Goal: Task Accomplishment & Management: Use online tool/utility

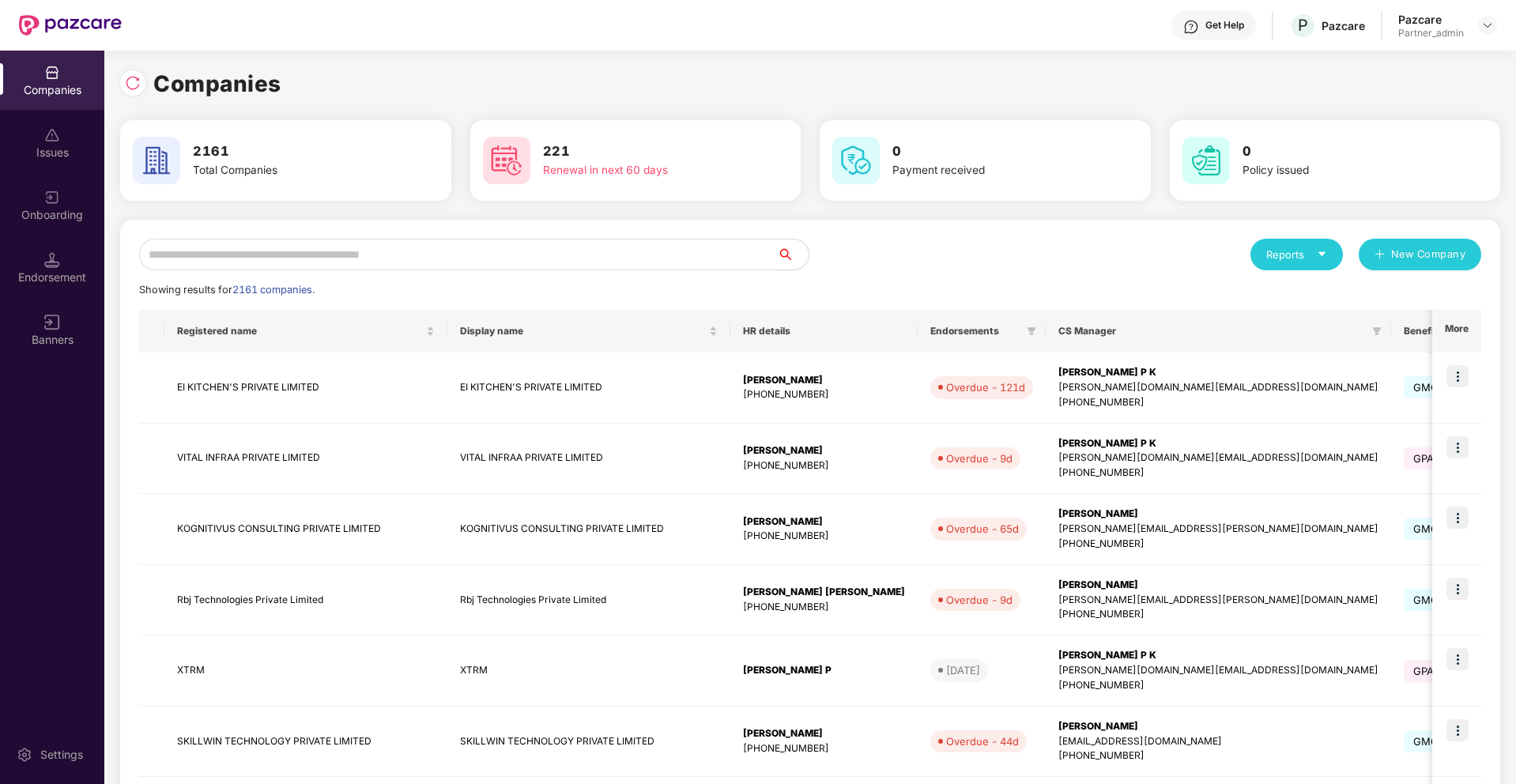
click at [508, 258] on input "text" at bounding box center [458, 254] width 638 height 32
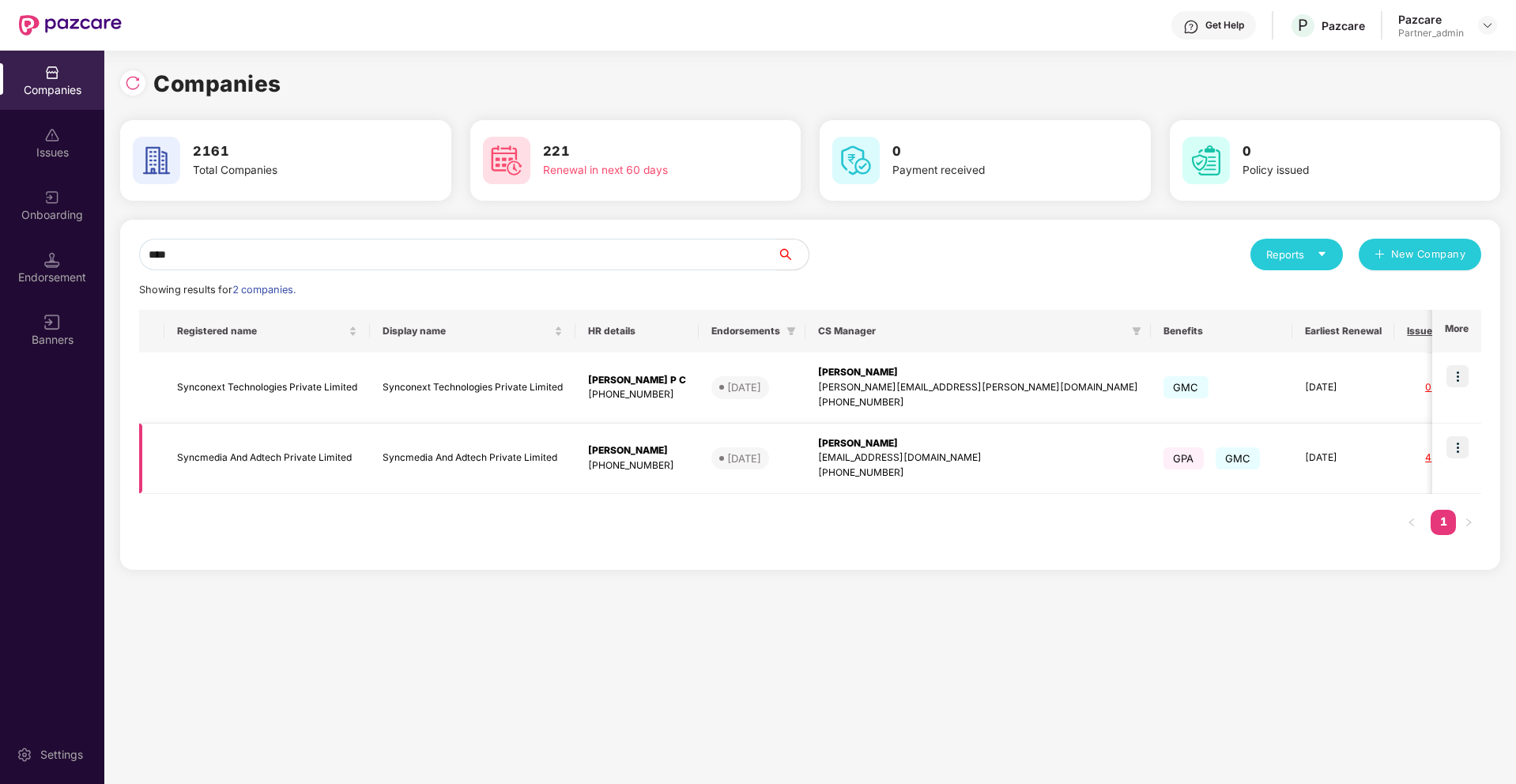
type input "****"
click at [1459, 444] on img at bounding box center [1457, 447] width 22 height 22
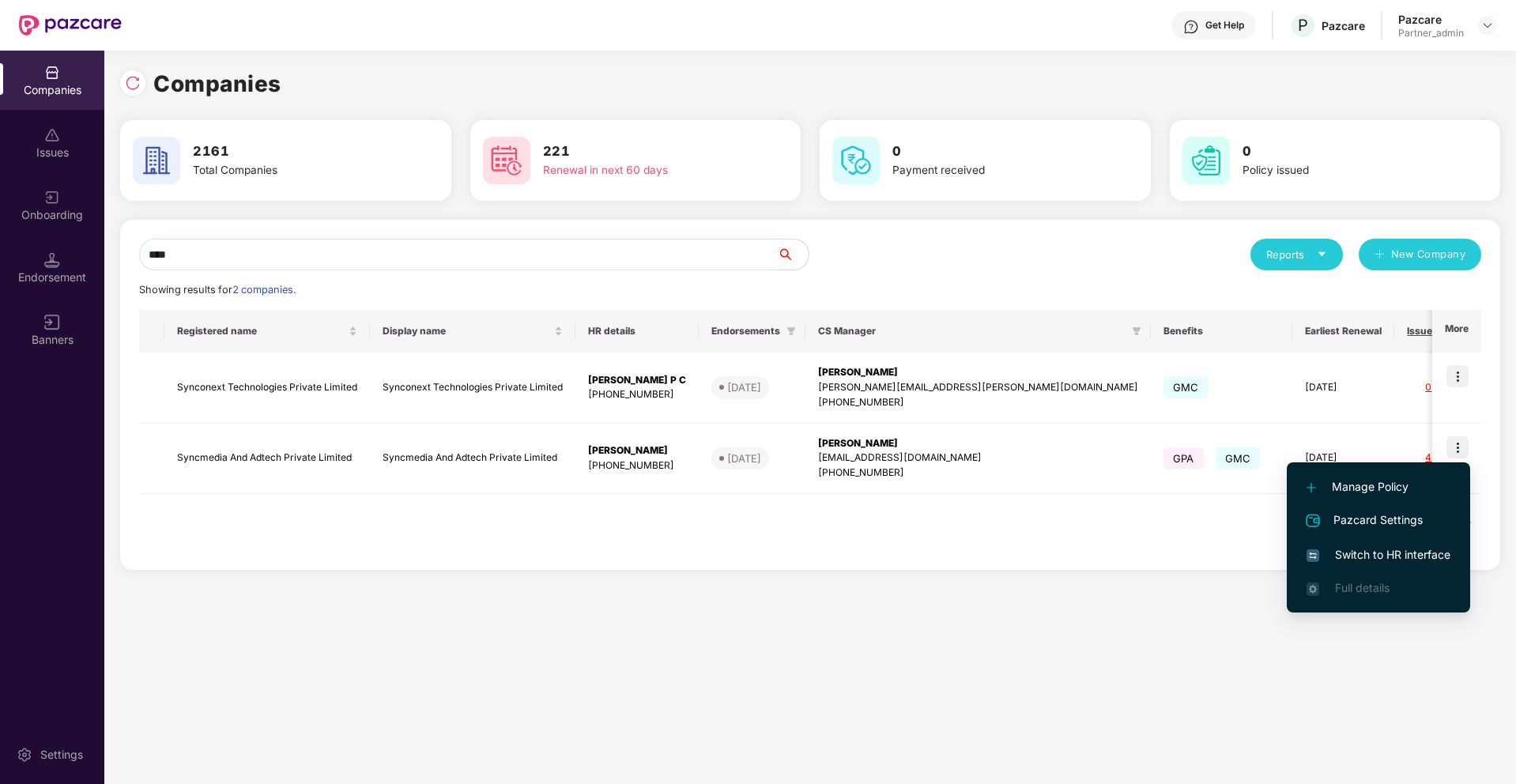
click at [1367, 549] on span "Switch to HR interface" at bounding box center [1378, 555] width 144 height 18
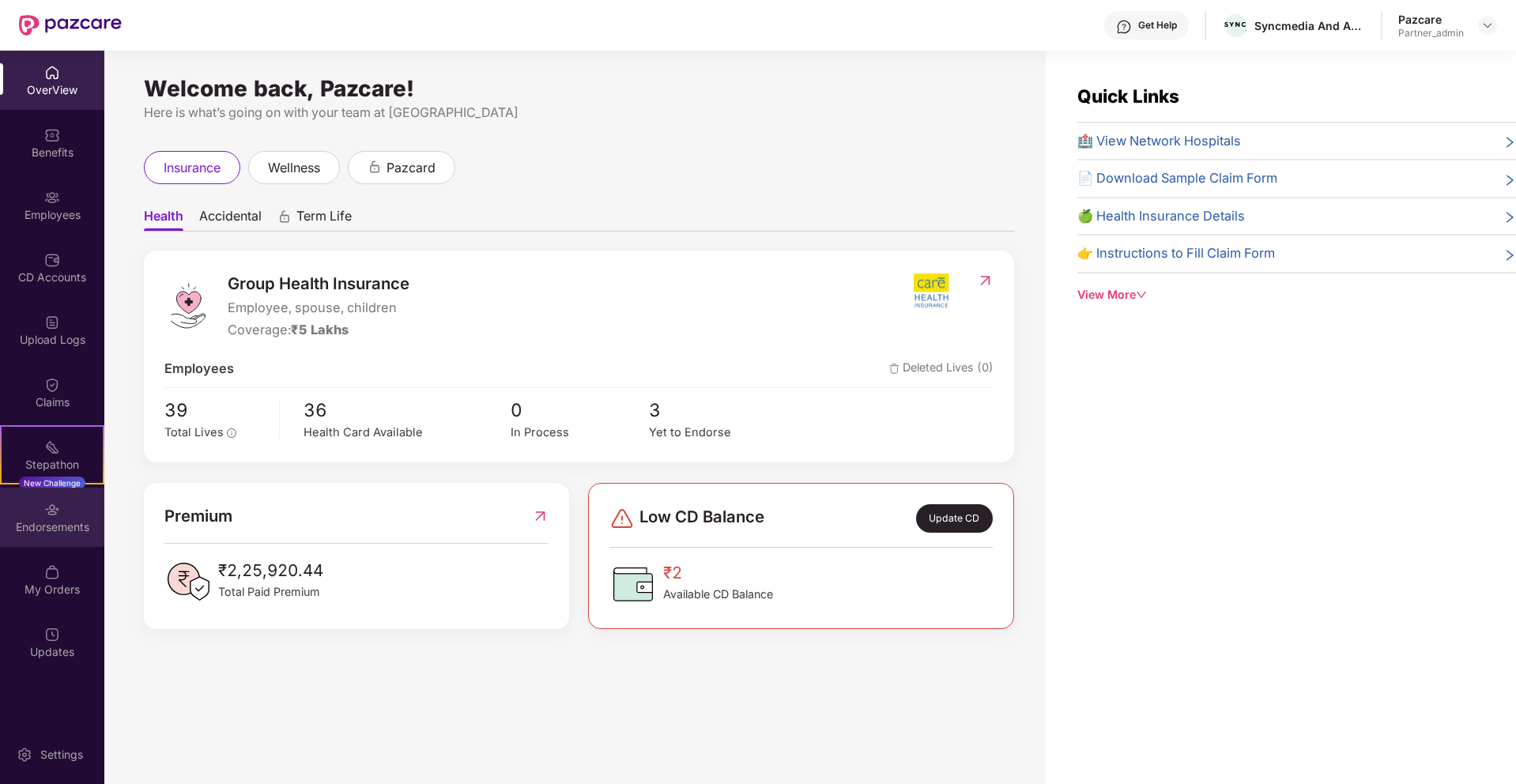
click at [61, 522] on div "Endorsements" at bounding box center [52, 527] width 104 height 16
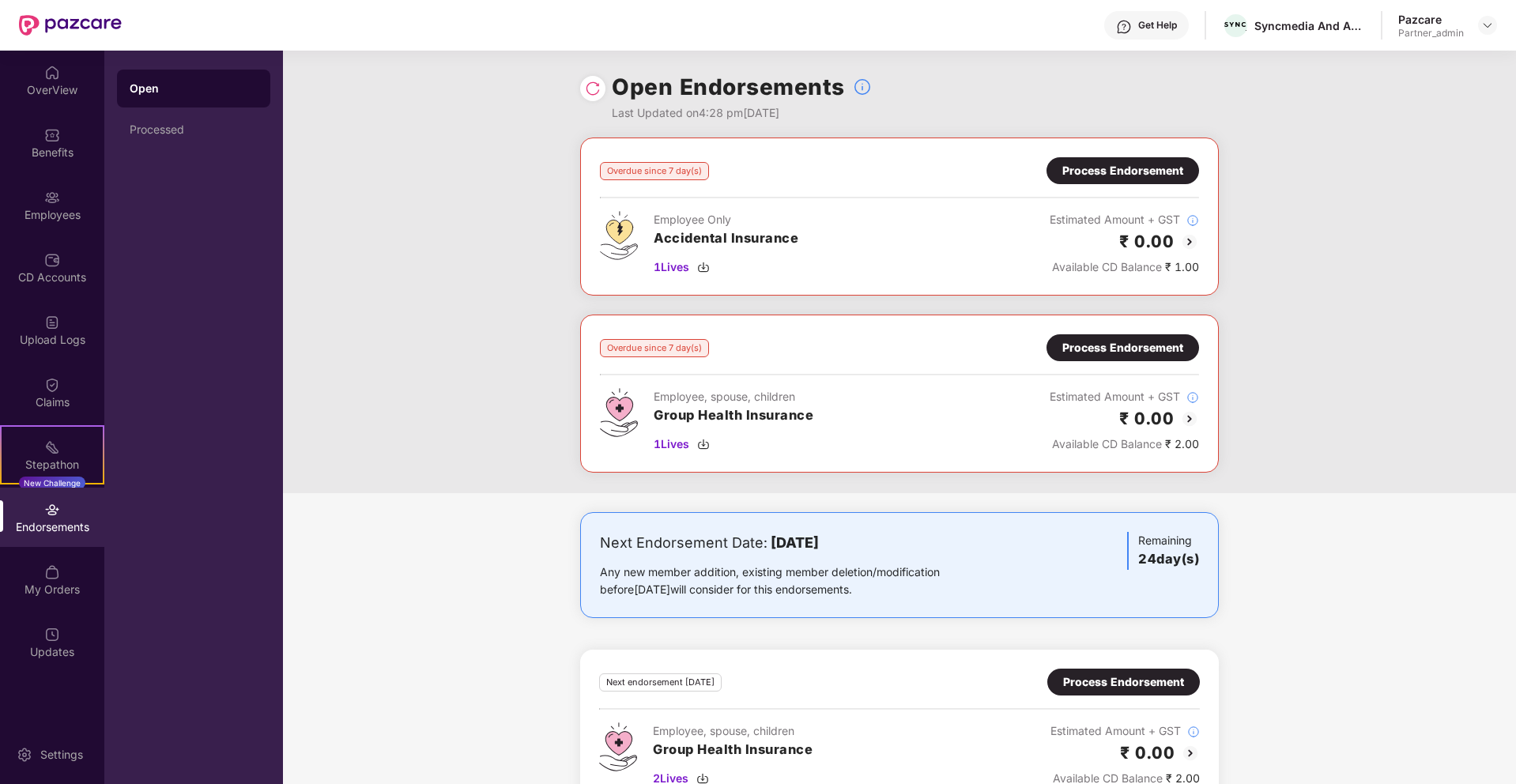
click at [1162, 169] on div "Process Endorsement" at bounding box center [1123, 171] width 121 height 18
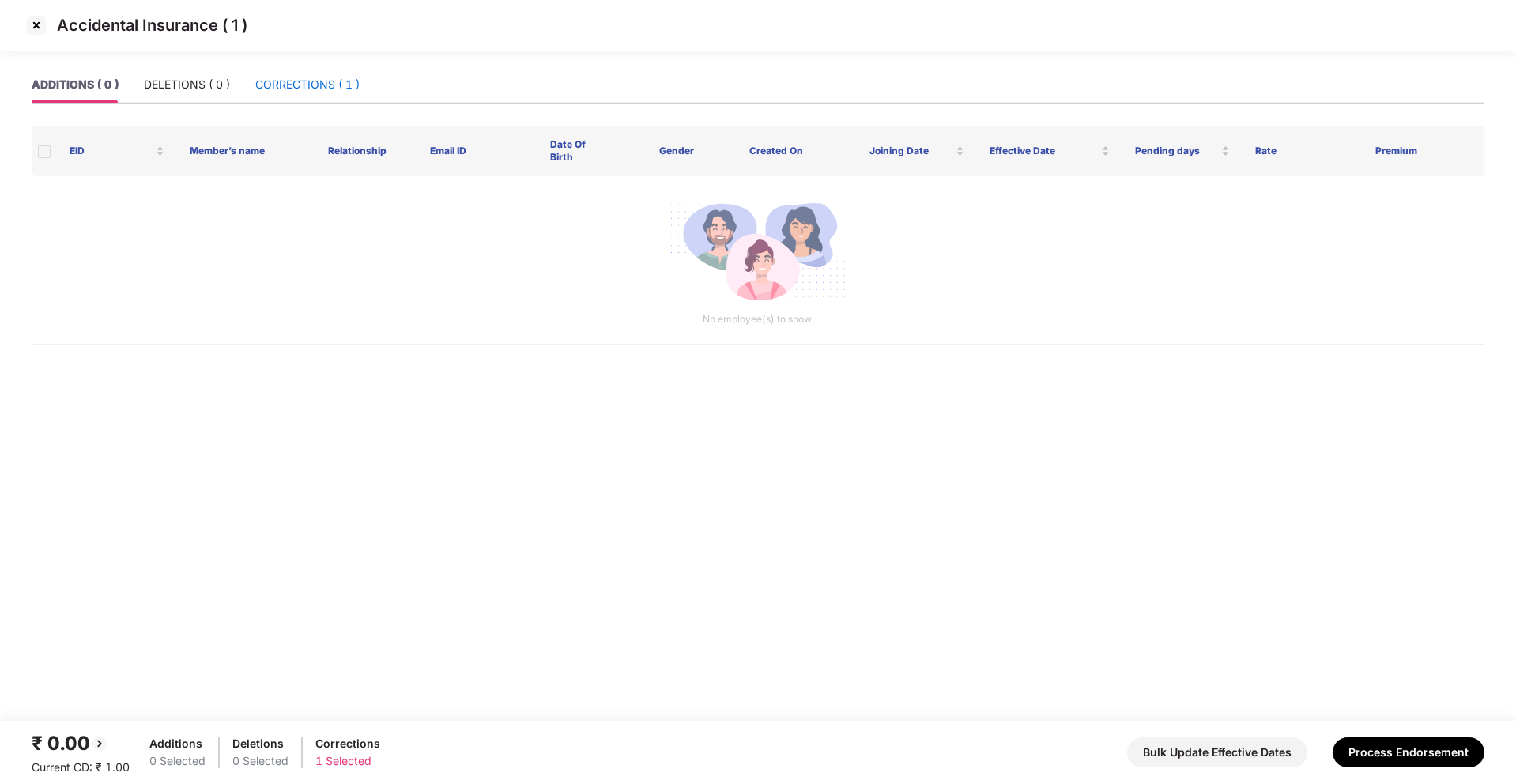
click at [340, 84] on div "CORRECTIONS ( 1 )" at bounding box center [308, 84] width 104 height 18
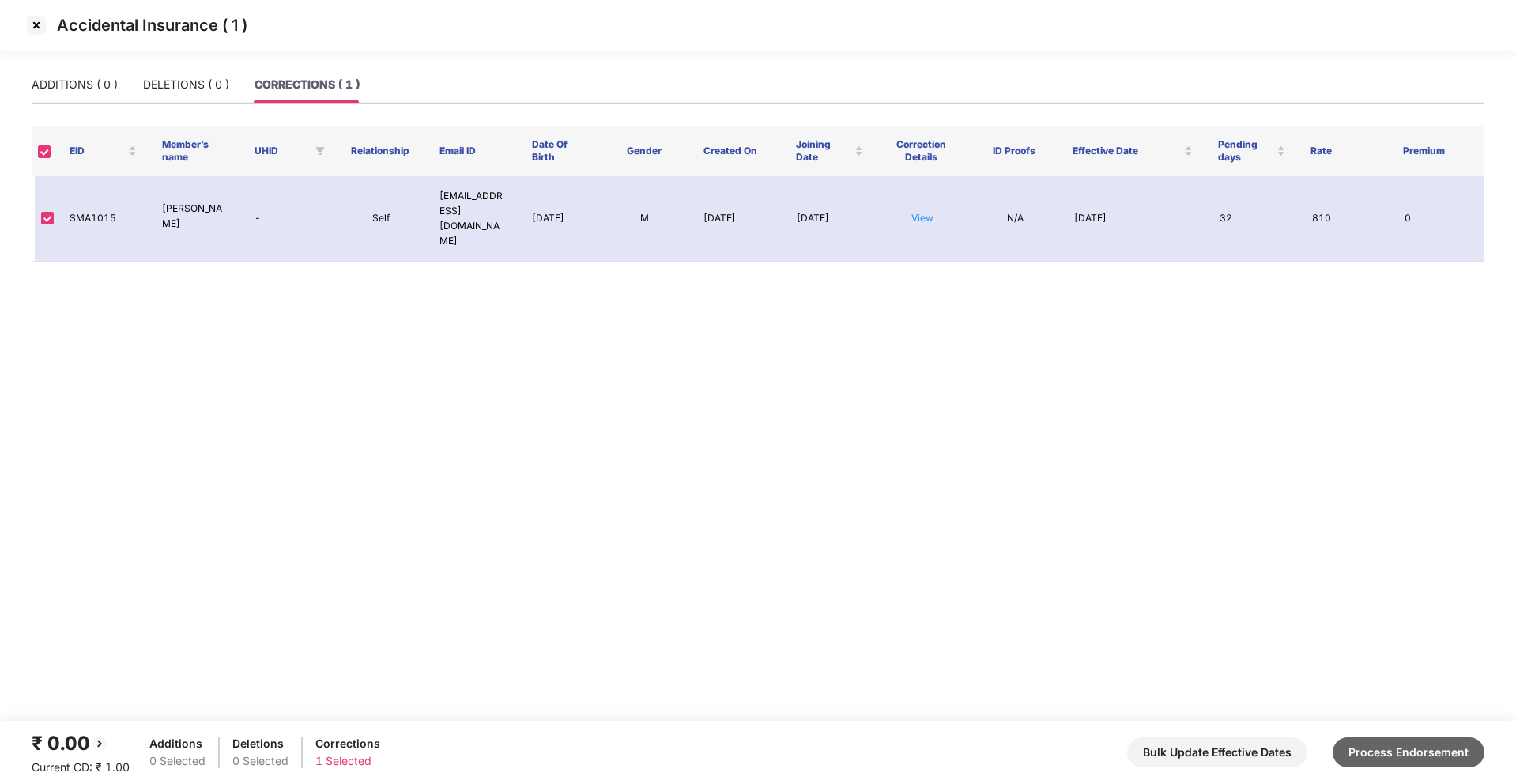
click at [1426, 751] on button "Process Endorsement" at bounding box center [1408, 752] width 152 height 30
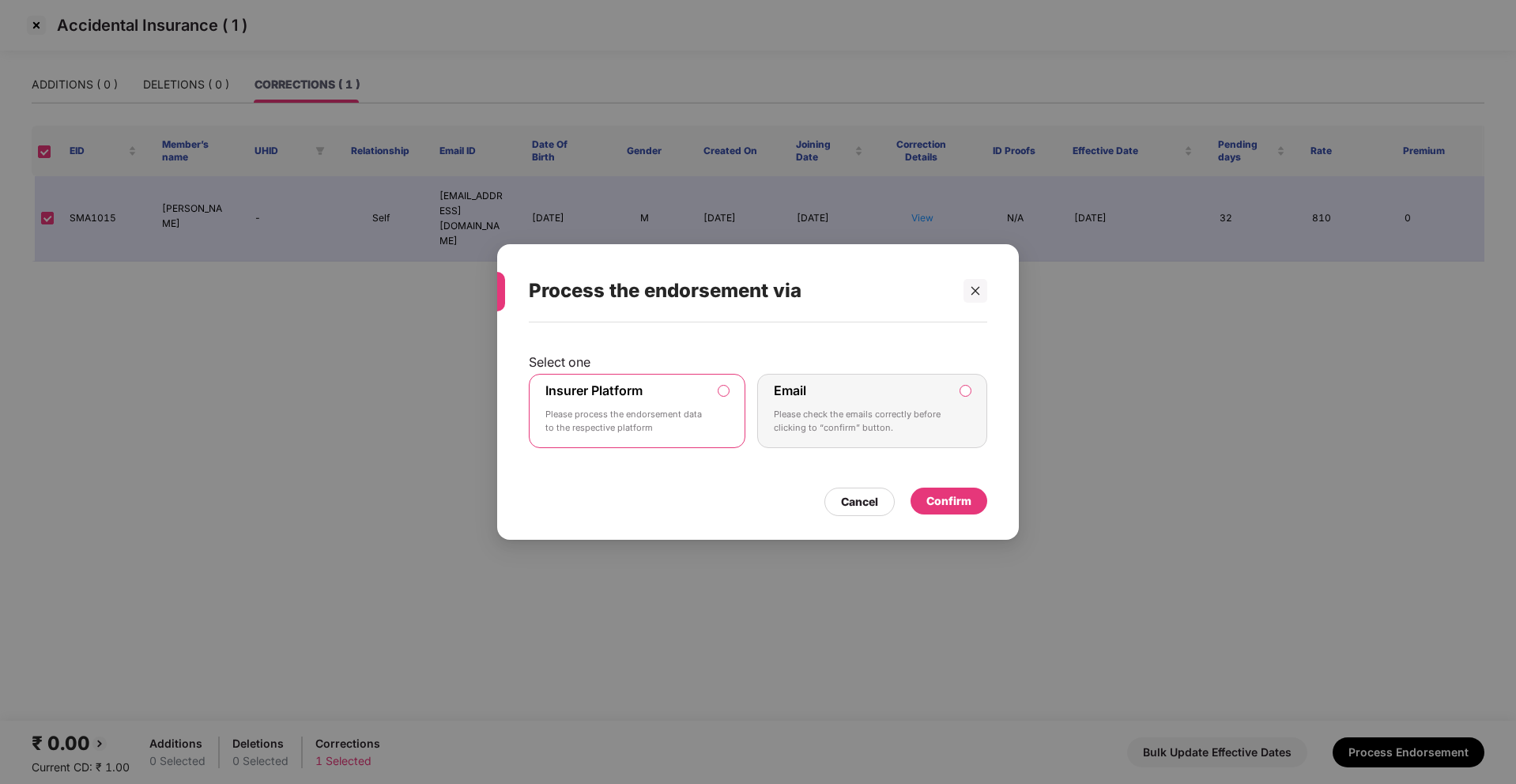
click at [937, 502] on div "Confirm" at bounding box center [948, 501] width 45 height 18
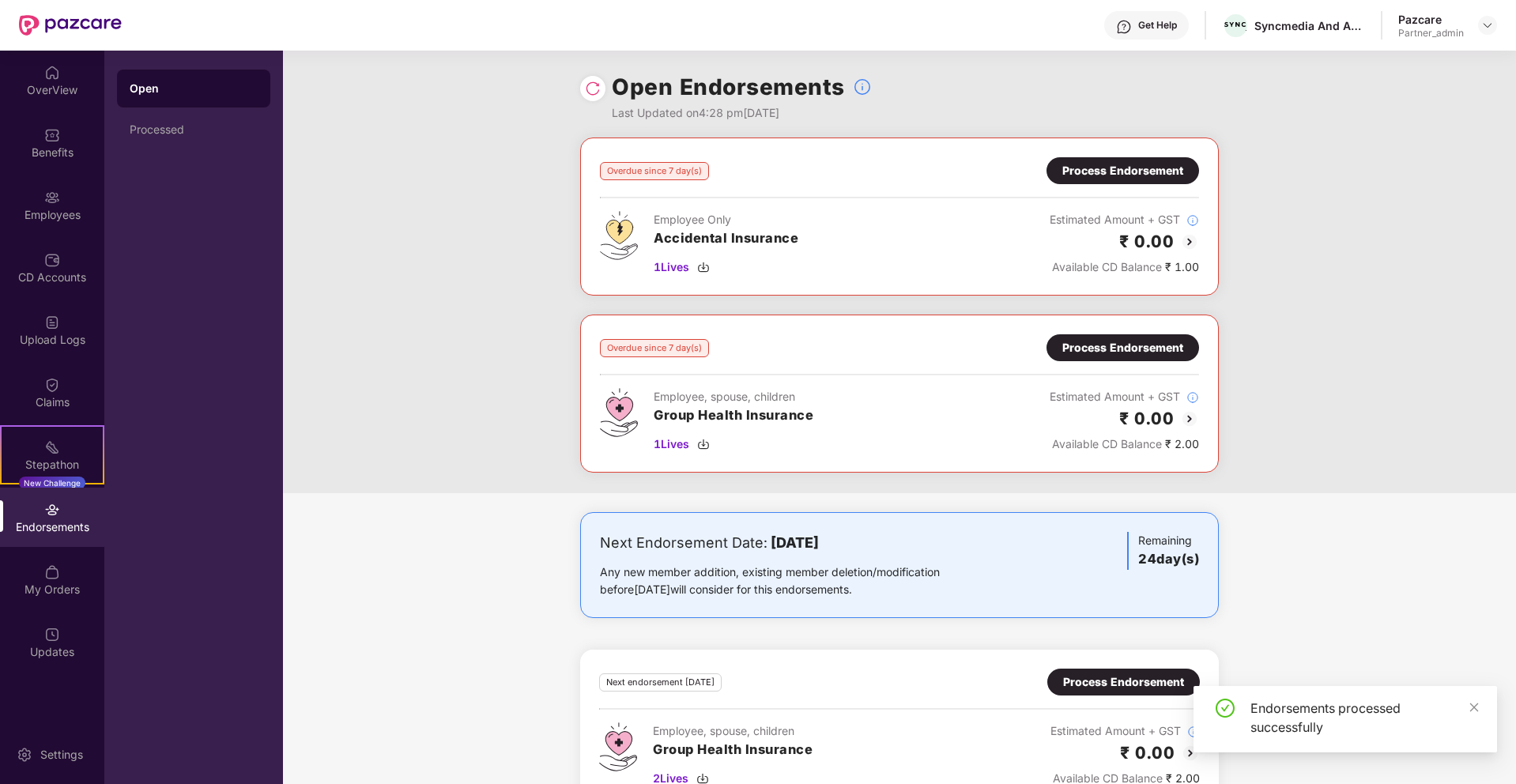
click at [1137, 348] on div "Process Endorsement" at bounding box center [1123, 348] width 121 height 18
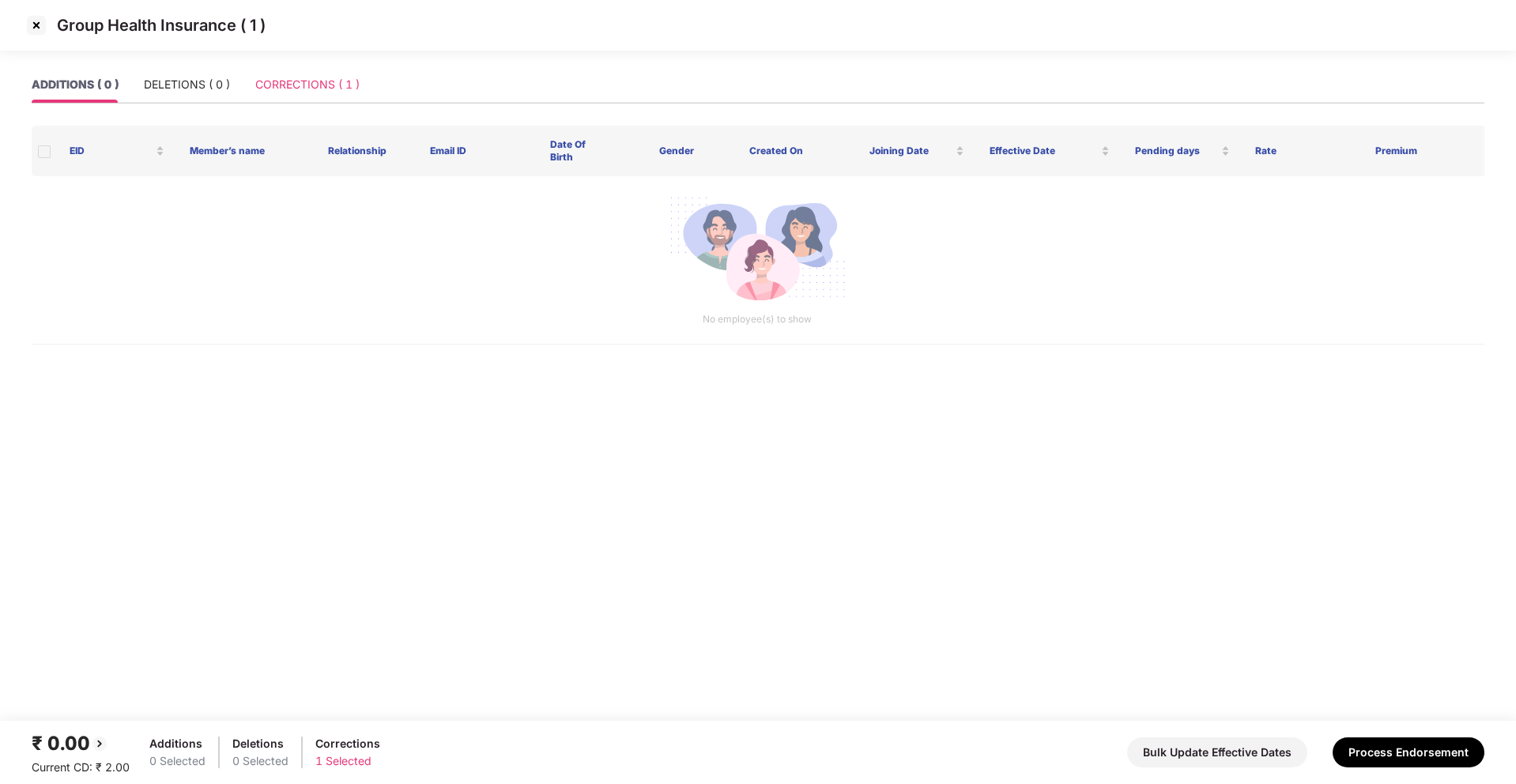
click at [350, 98] on div "CORRECTIONS ( 1 )" at bounding box center [308, 84] width 104 height 36
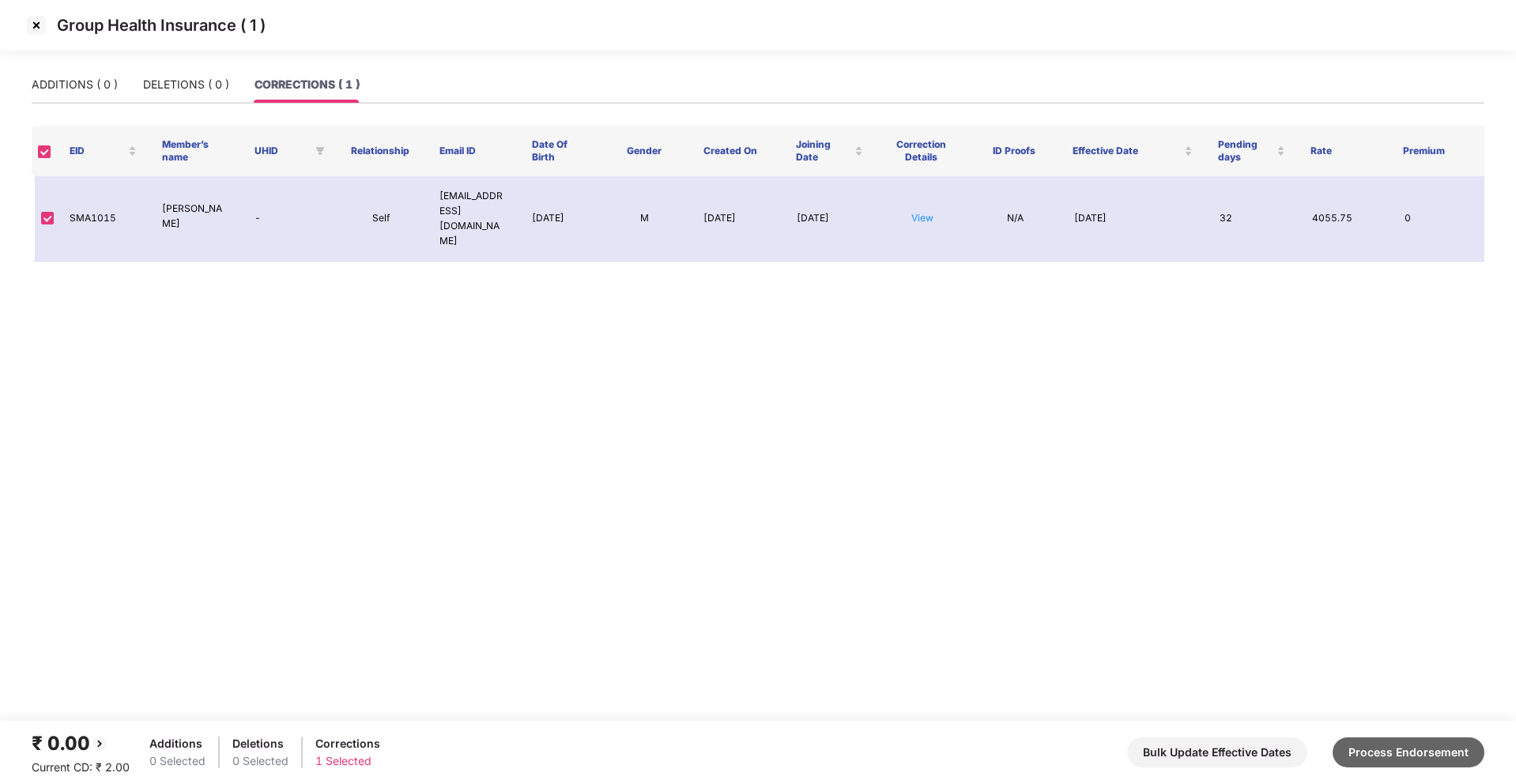
click at [1413, 746] on button "Process Endorsement" at bounding box center [1408, 752] width 152 height 30
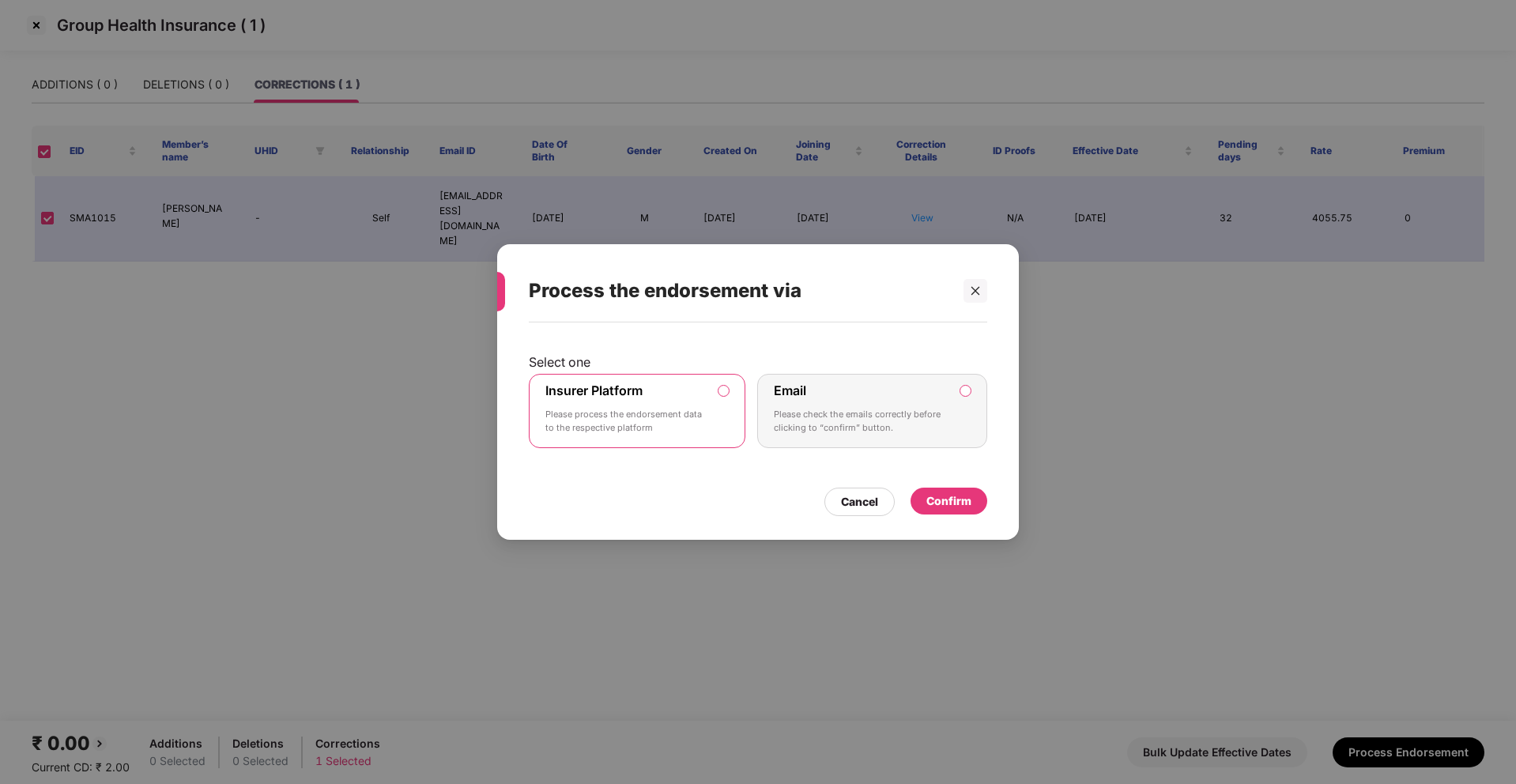
click at [964, 511] on div "Confirm" at bounding box center [948, 501] width 76 height 27
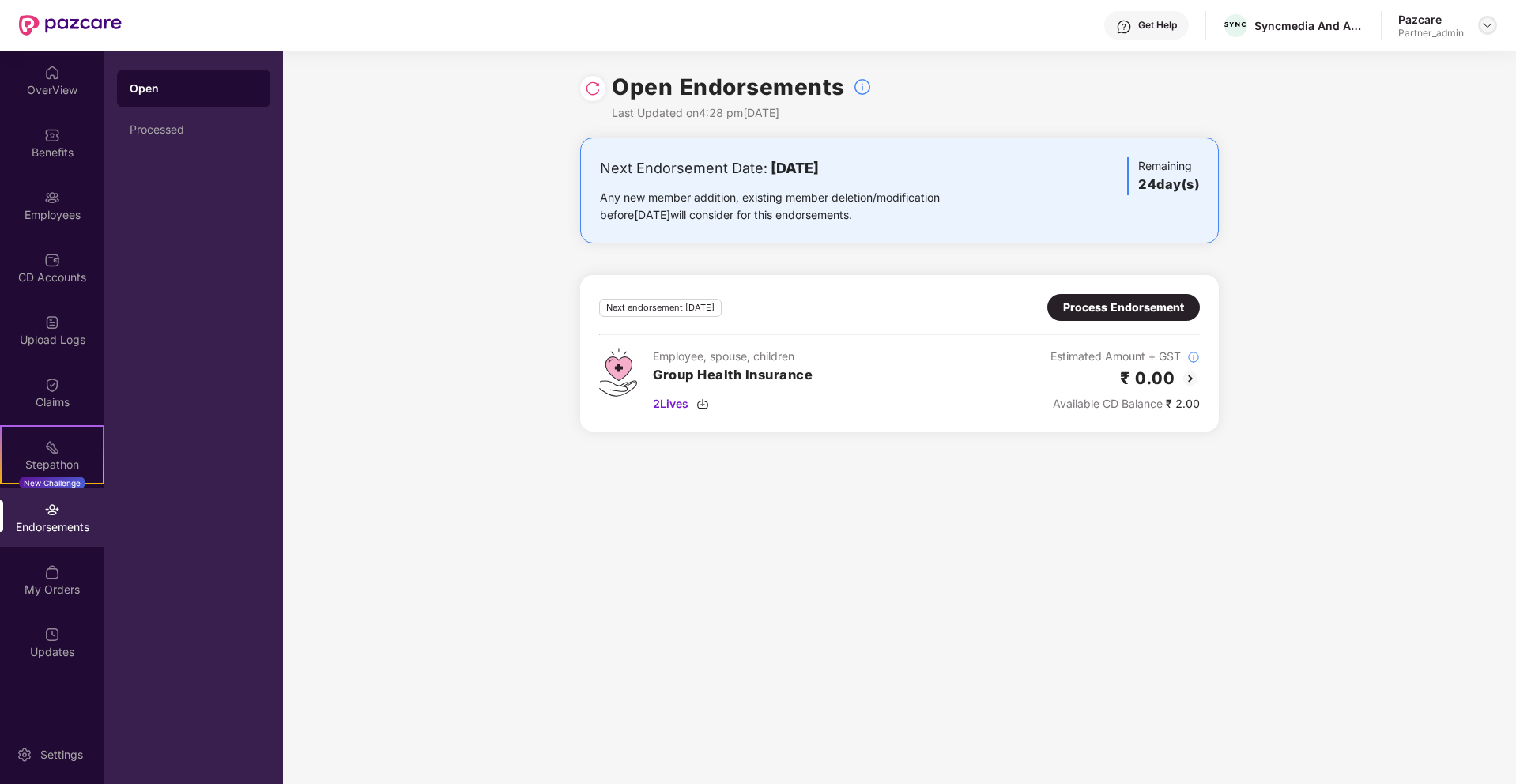
click at [1486, 25] on img at bounding box center [1487, 25] width 13 height 13
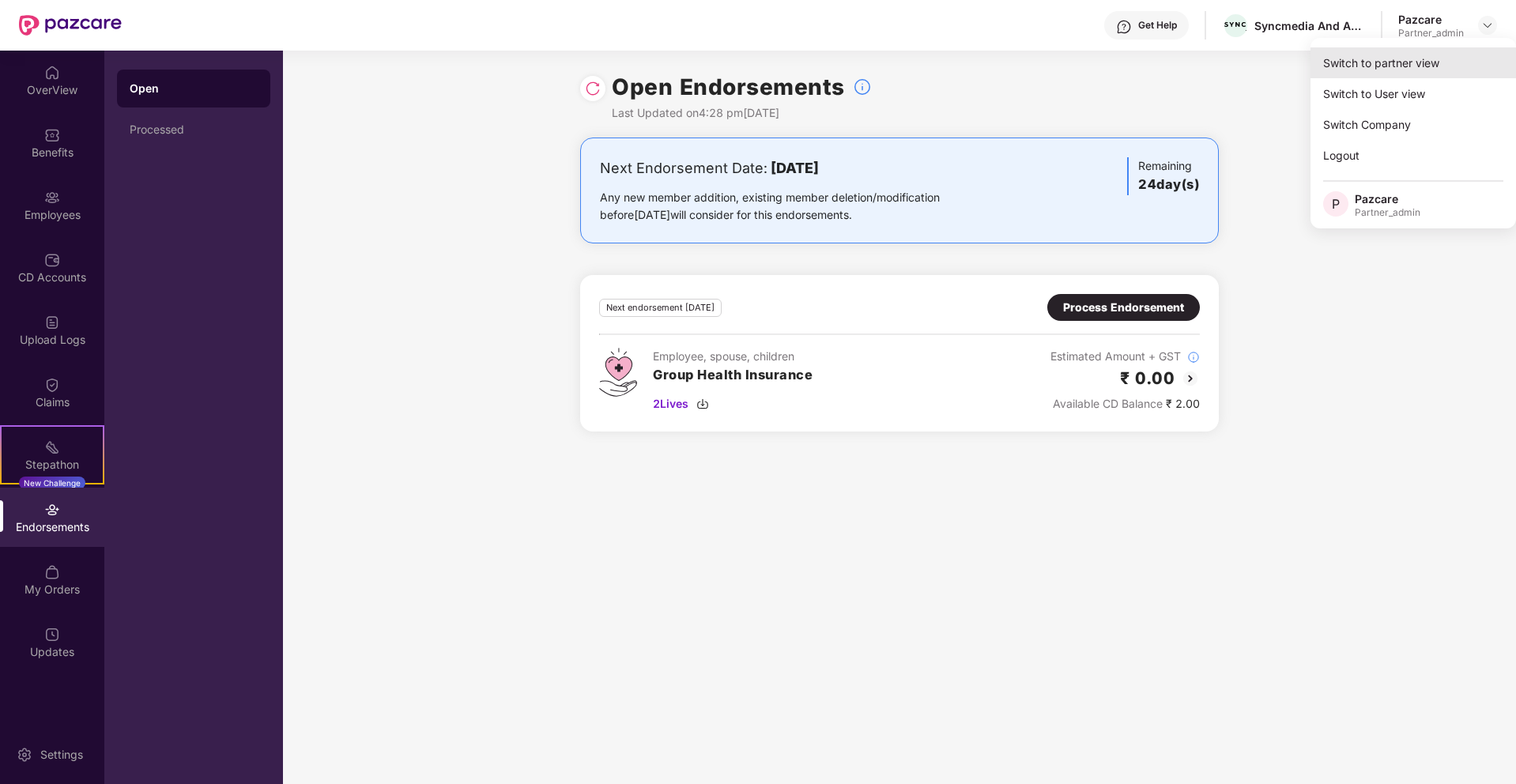
click at [1434, 62] on div "Switch to partner view" at bounding box center [1413, 62] width 205 height 31
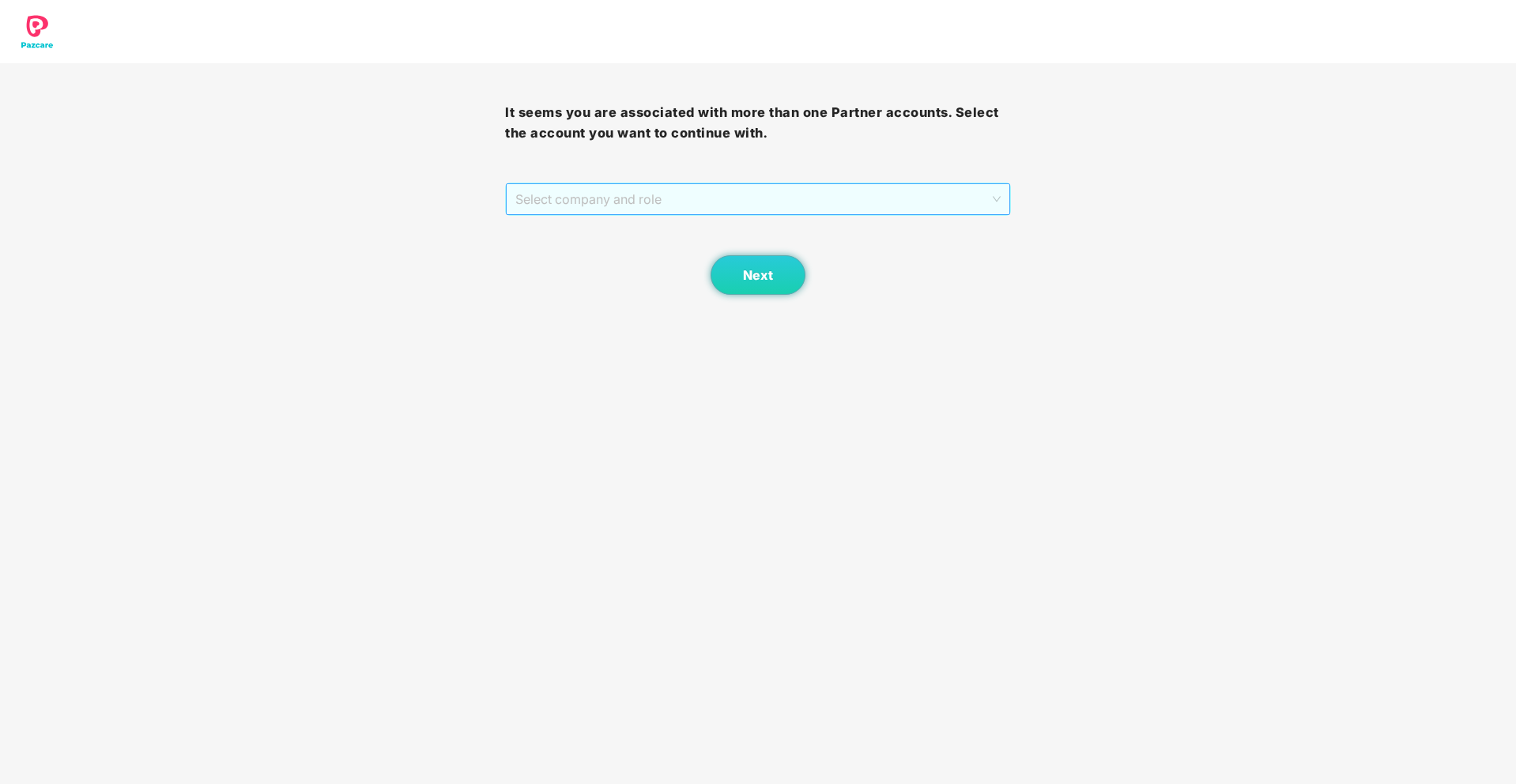
click at [961, 208] on span "Select company and role" at bounding box center [758, 199] width 485 height 30
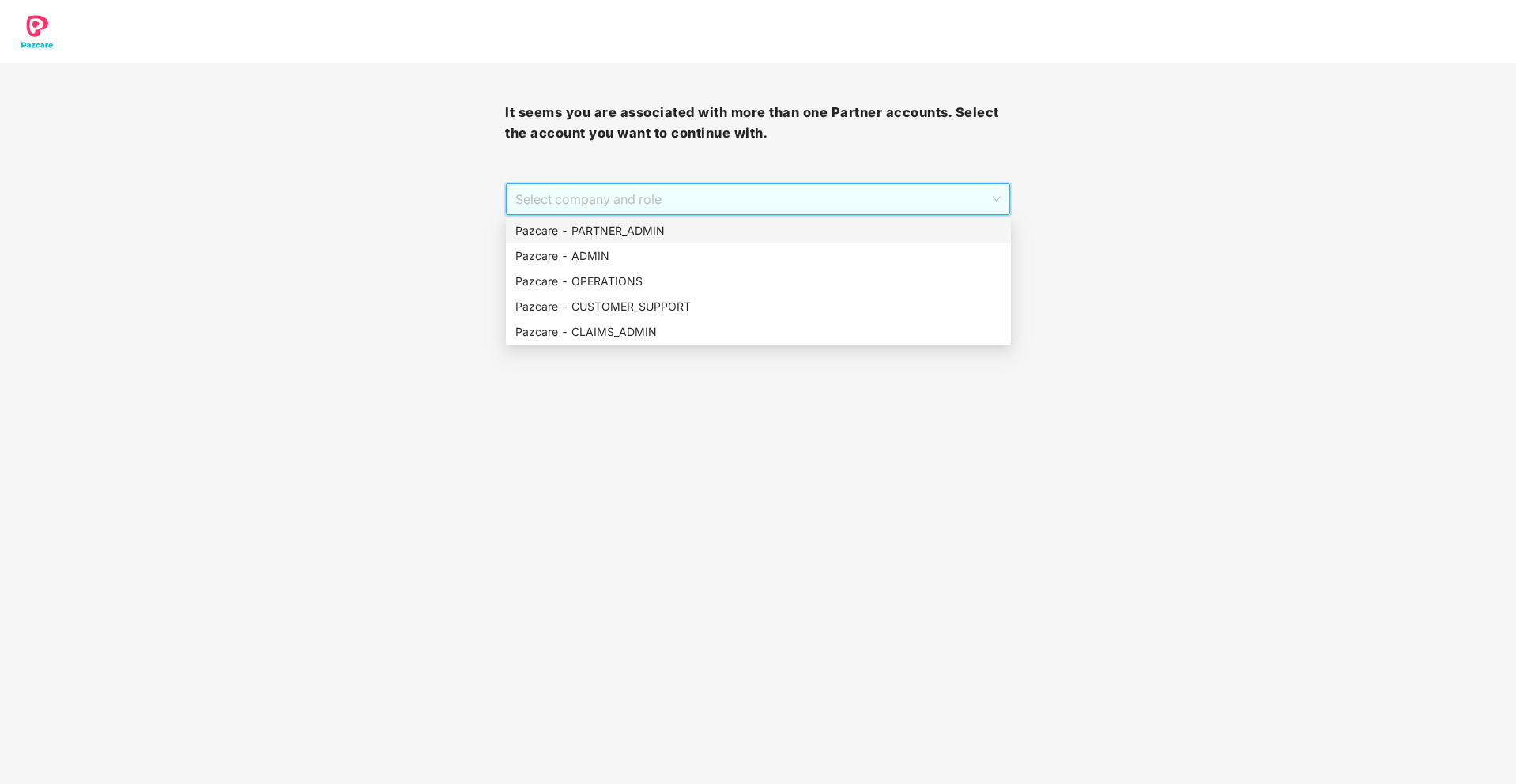
click at [823, 222] on div "Pazcare - PARTNER_ADMIN" at bounding box center [758, 230] width 486 height 18
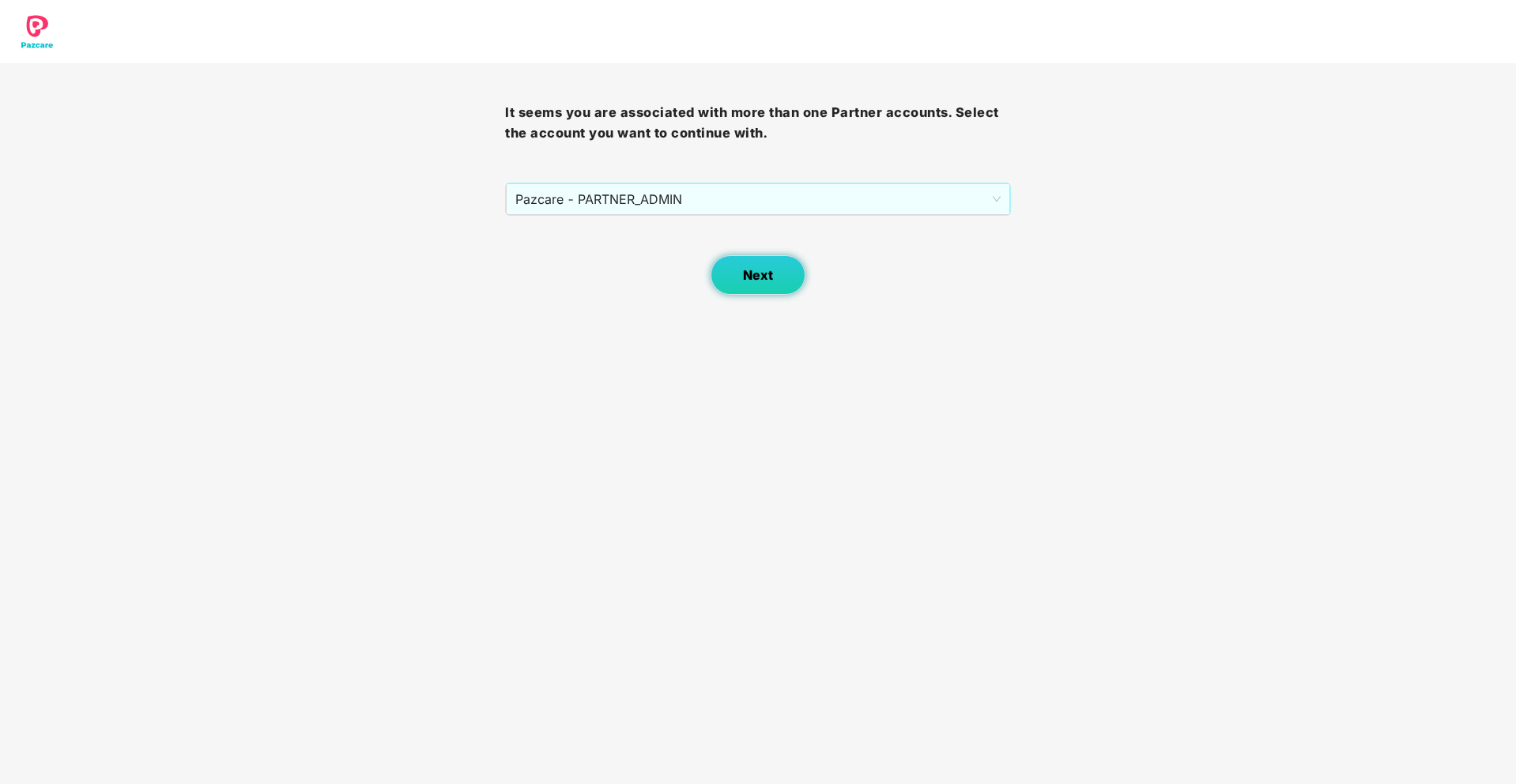
click at [785, 274] on button "Next" at bounding box center [758, 275] width 95 height 39
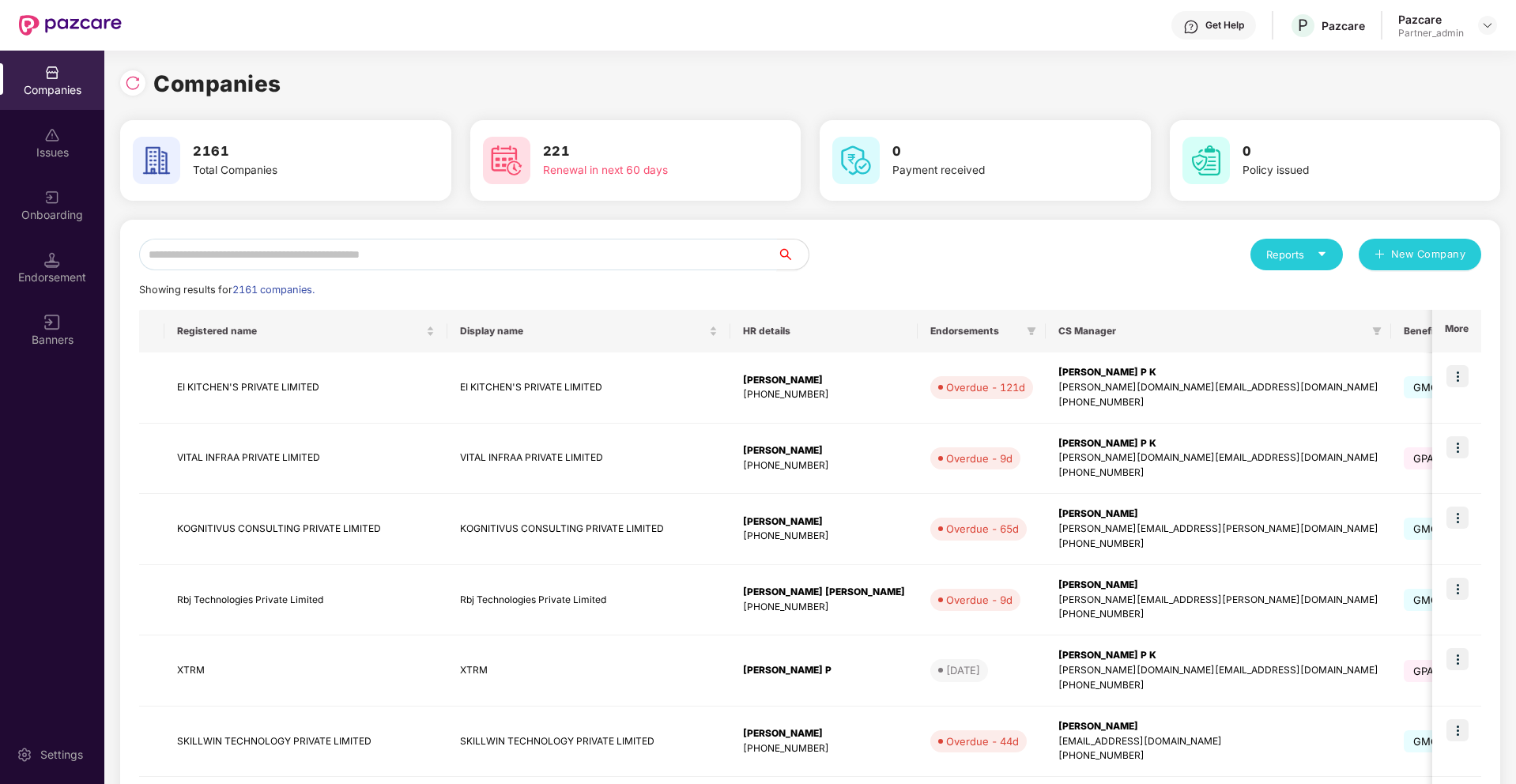
click at [690, 265] on input "text" at bounding box center [458, 254] width 638 height 32
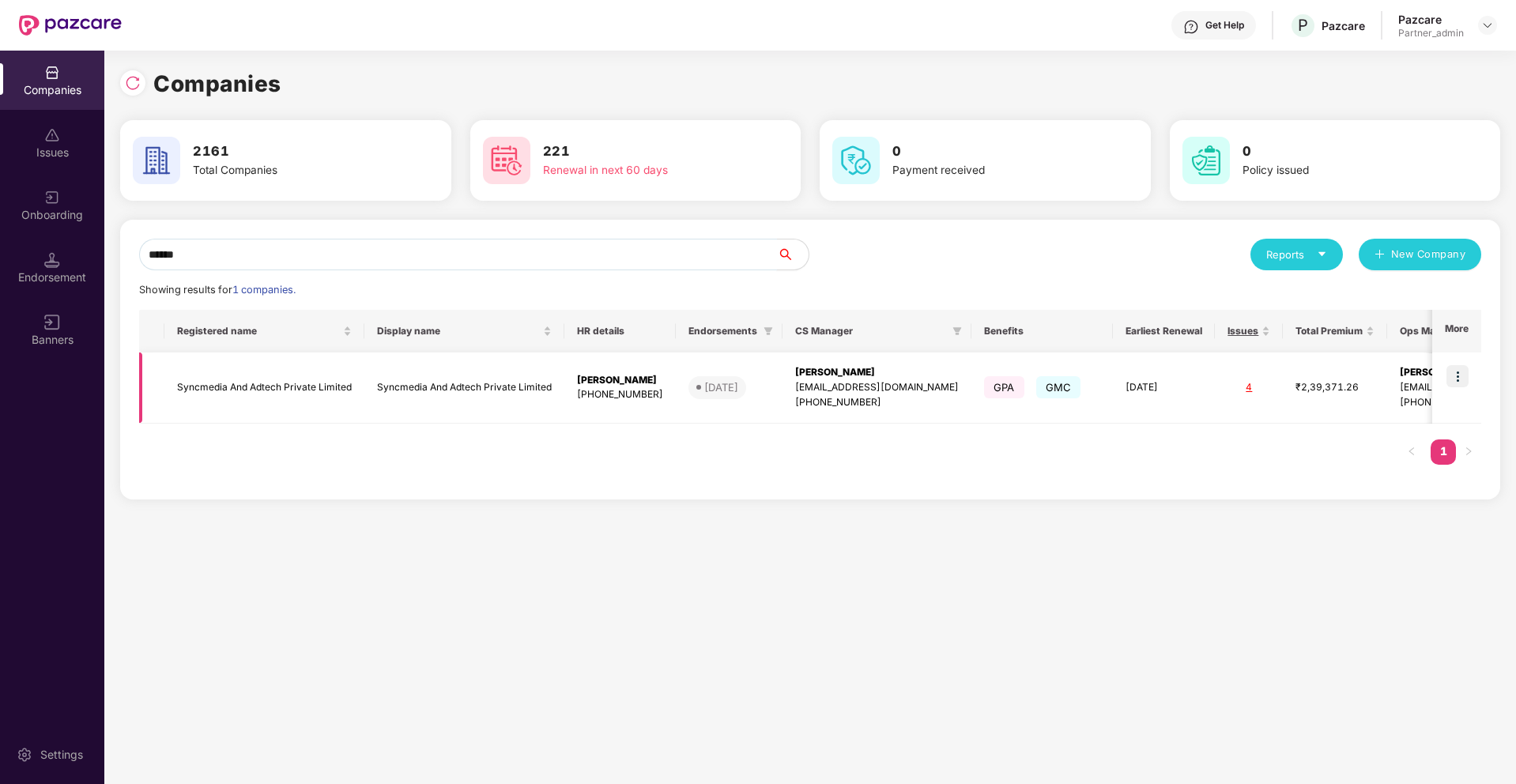
scroll to position [0, 95]
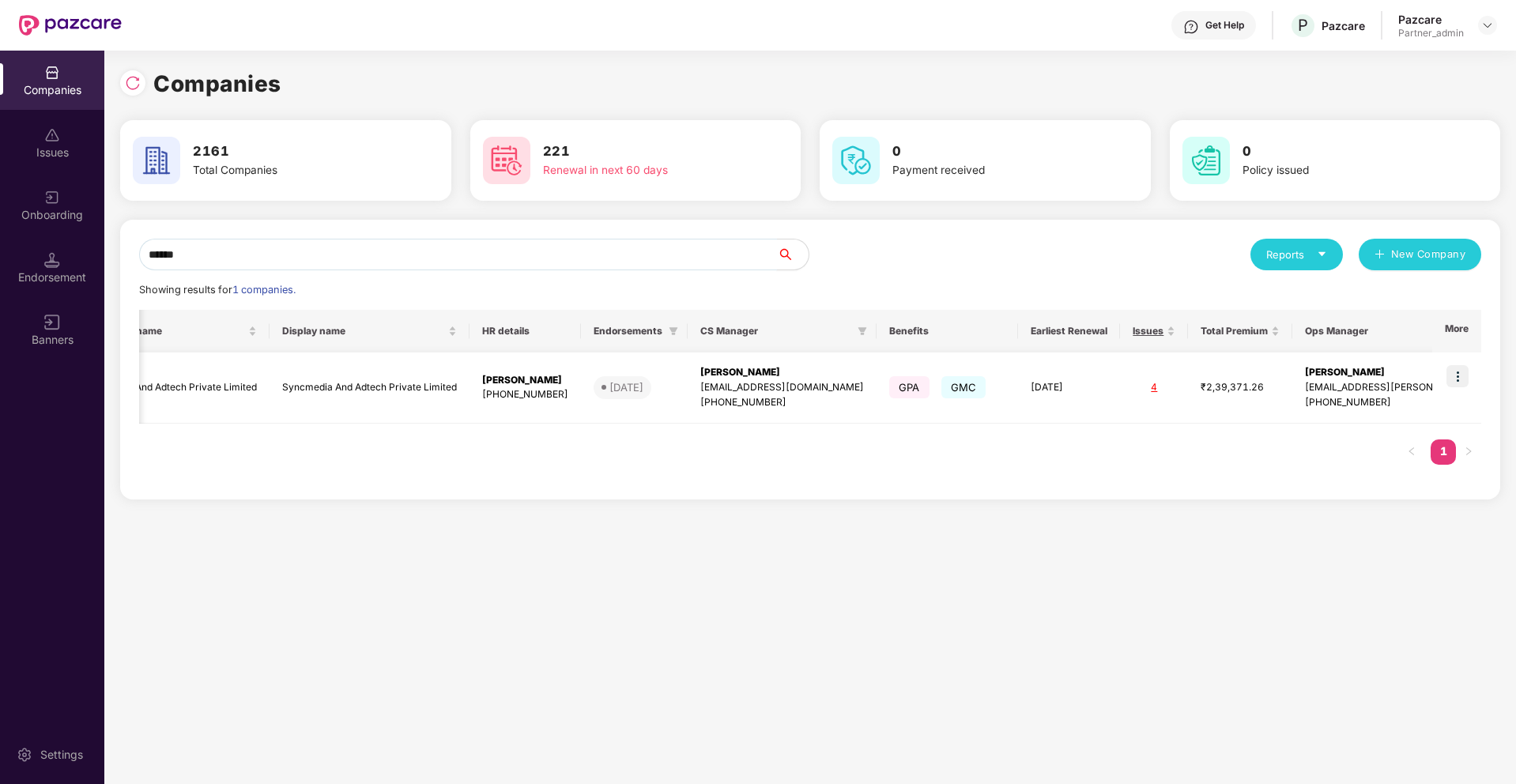
type input "******"
click at [1450, 376] on img at bounding box center [1457, 377] width 22 height 22
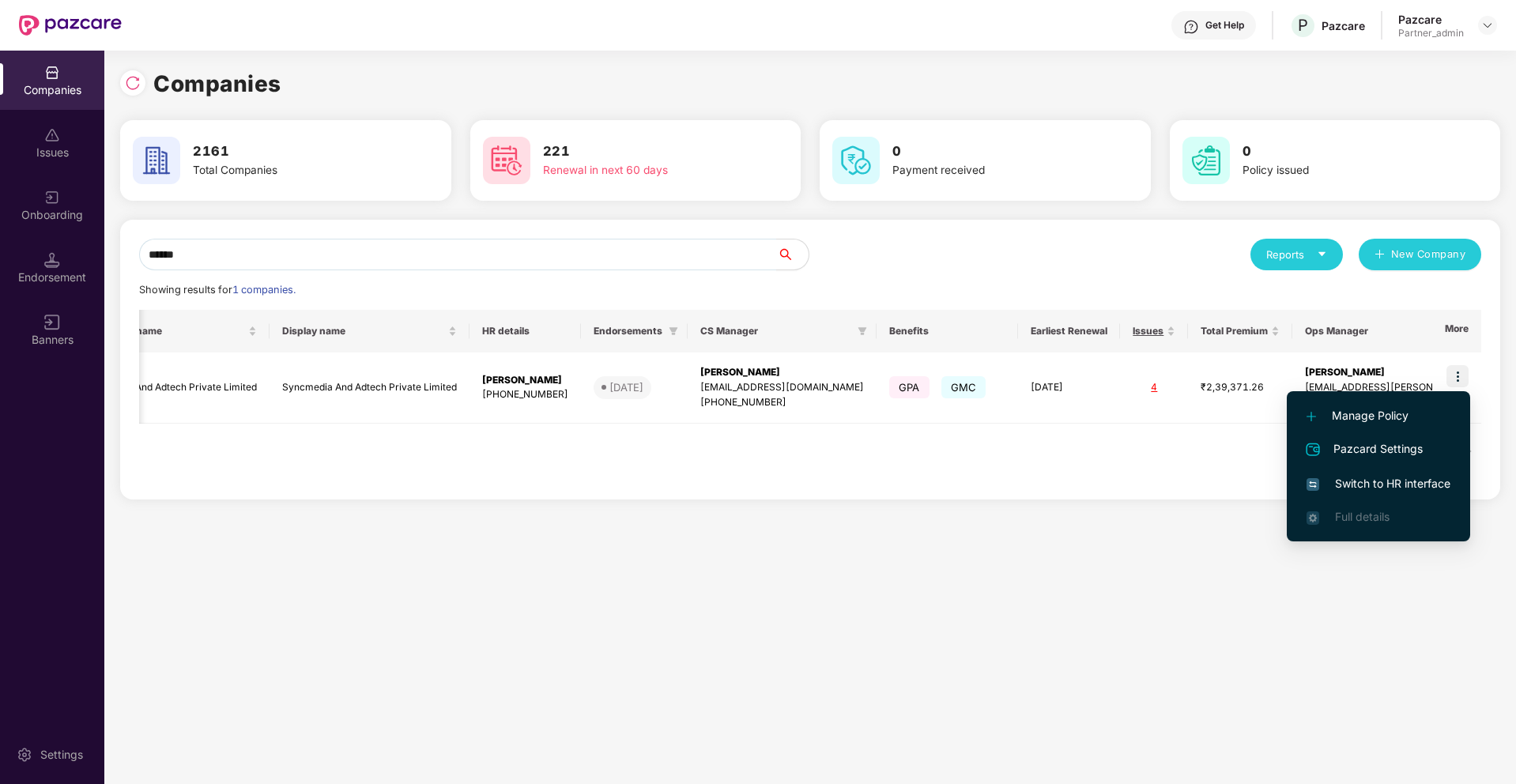
click at [1389, 478] on span "Switch to HR interface" at bounding box center [1378, 483] width 144 height 18
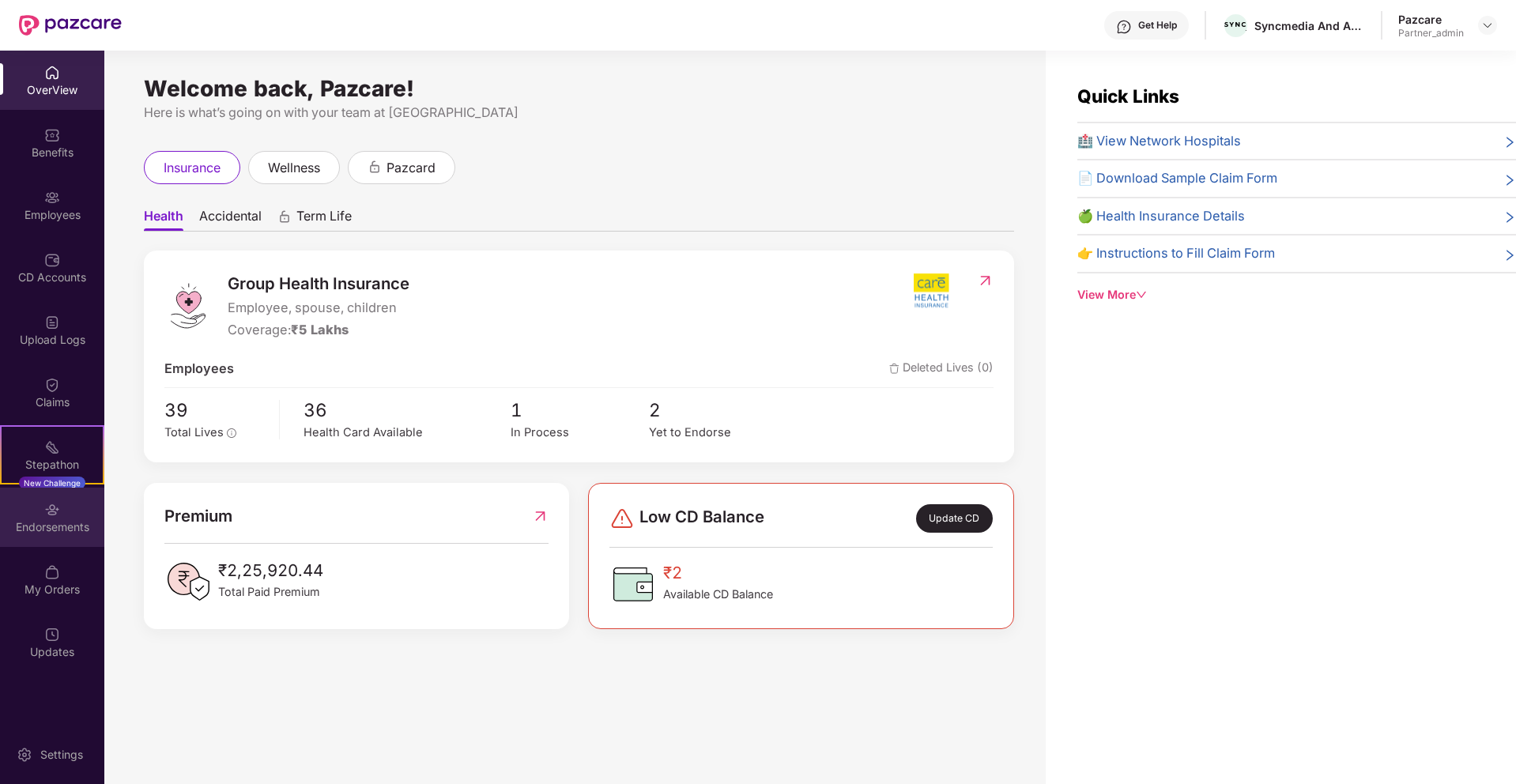
click at [73, 521] on div "Endorsements" at bounding box center [52, 527] width 104 height 16
